Goal: Task Accomplishment & Management: Use online tool/utility

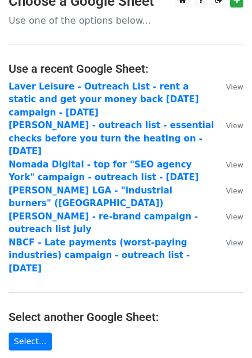
scroll to position [29, 0]
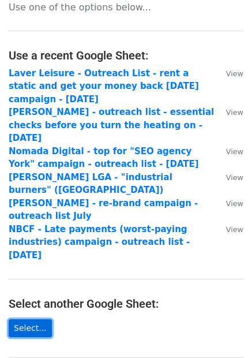
click at [22, 319] on link "Select..." at bounding box center [30, 328] width 43 height 18
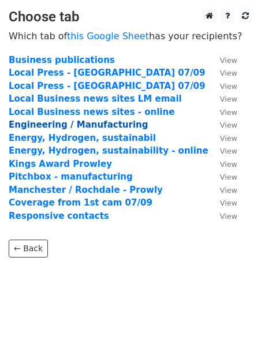
click at [53, 126] on strong "Engineering / Manufacturing" at bounding box center [78, 125] width 139 height 10
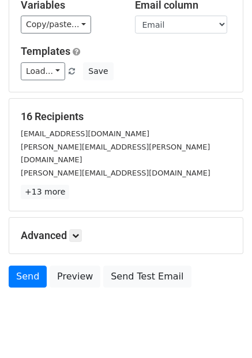
scroll to position [91, 0]
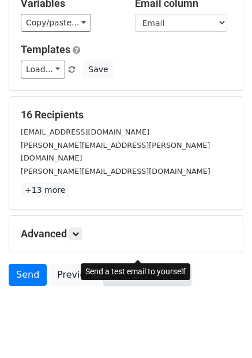
click at [152, 264] on link "Send Test Email" at bounding box center [147, 275] width 88 height 22
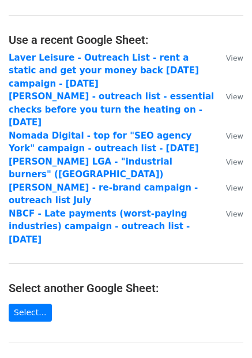
scroll to position [47, 0]
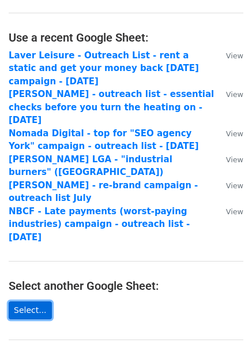
click at [29, 301] on link "Select..." at bounding box center [30, 310] width 43 height 18
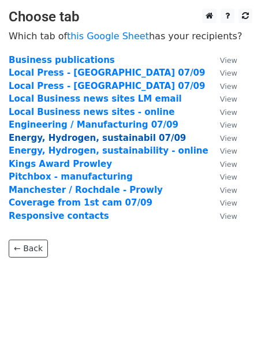
click at [84, 142] on strong "Energy, Hydrogen, sustainabil 07/09" at bounding box center [97, 138] width 177 height 10
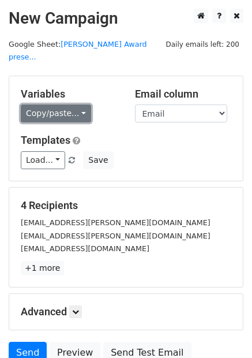
click at [54, 105] on link "Copy/paste..." at bounding box center [56, 114] width 70 height 18
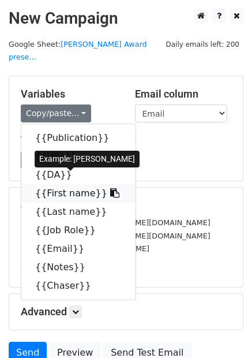
click at [76, 184] on link "{{First name}}" at bounding box center [78, 193] width 114 height 18
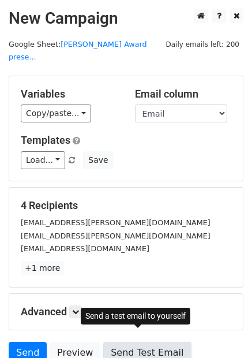
click at [152, 342] on link "Send Test Email" at bounding box center [147, 353] width 88 height 22
